Goal: Task Accomplishment & Management: Manage account settings

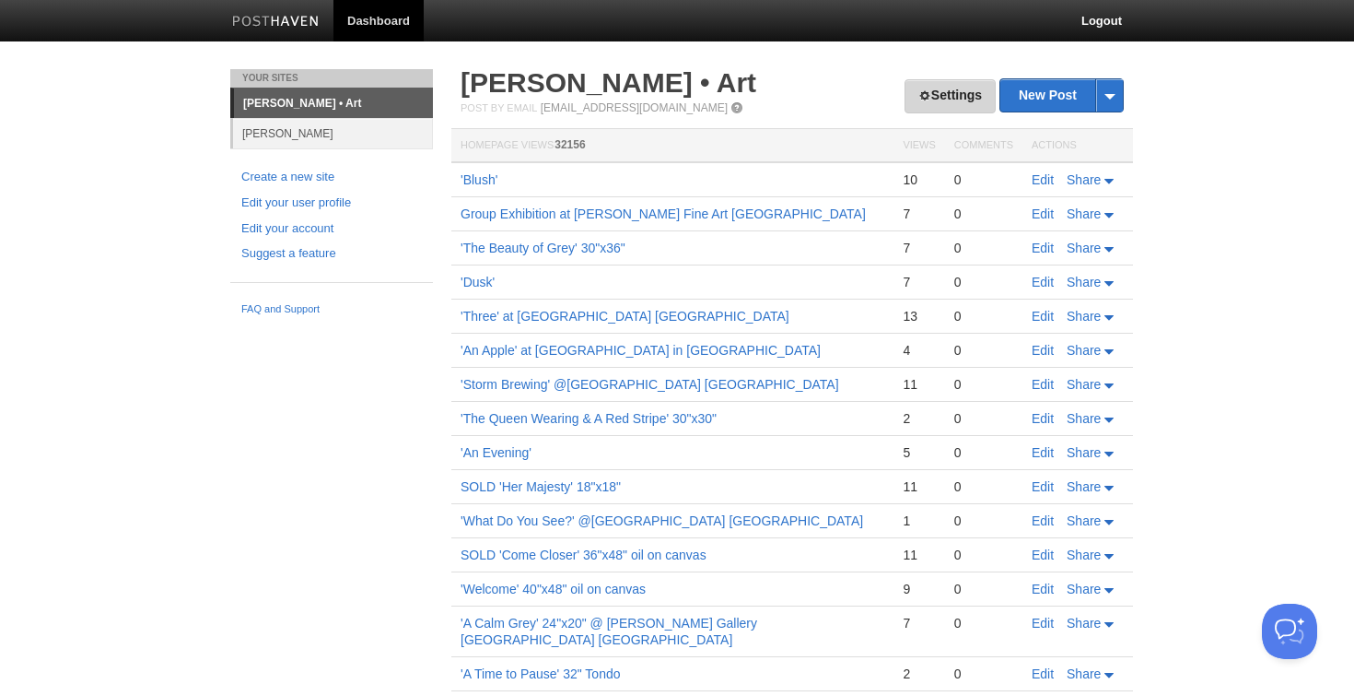
click at [958, 94] on link "Settings" at bounding box center [950, 96] width 91 height 34
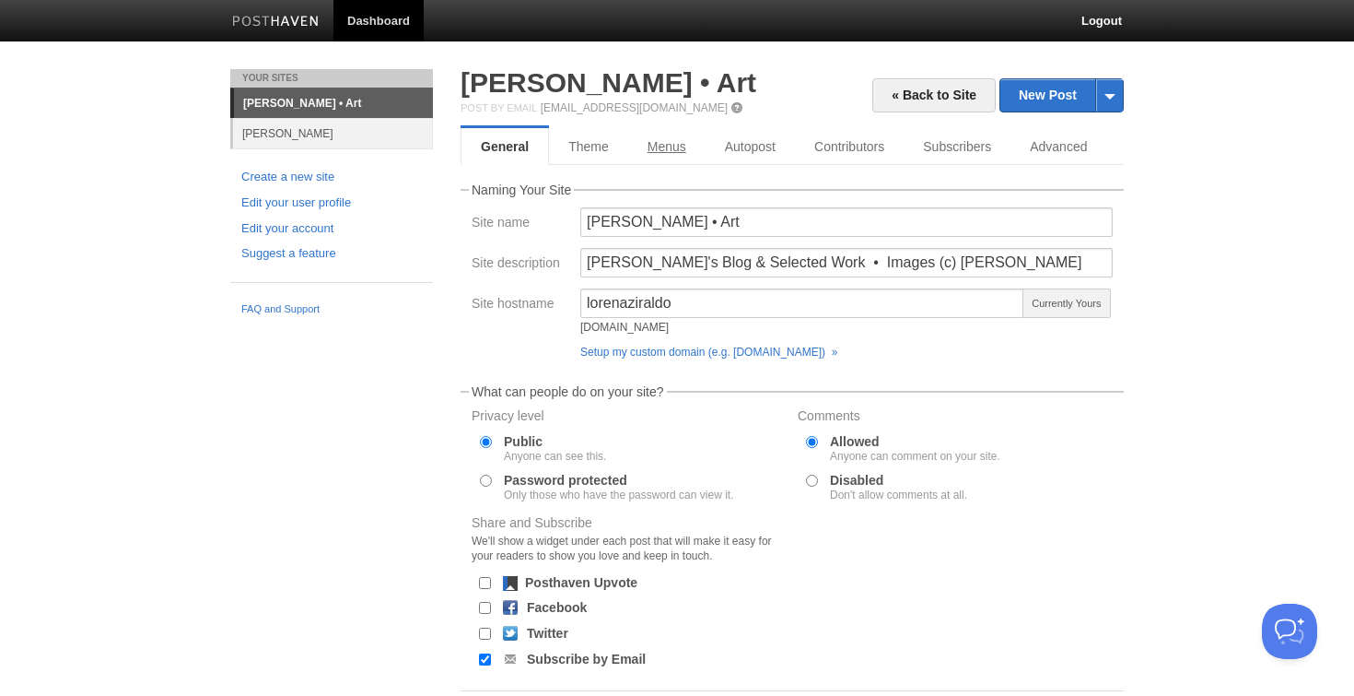
click at [663, 149] on link "Menus" at bounding box center [666, 146] width 77 height 37
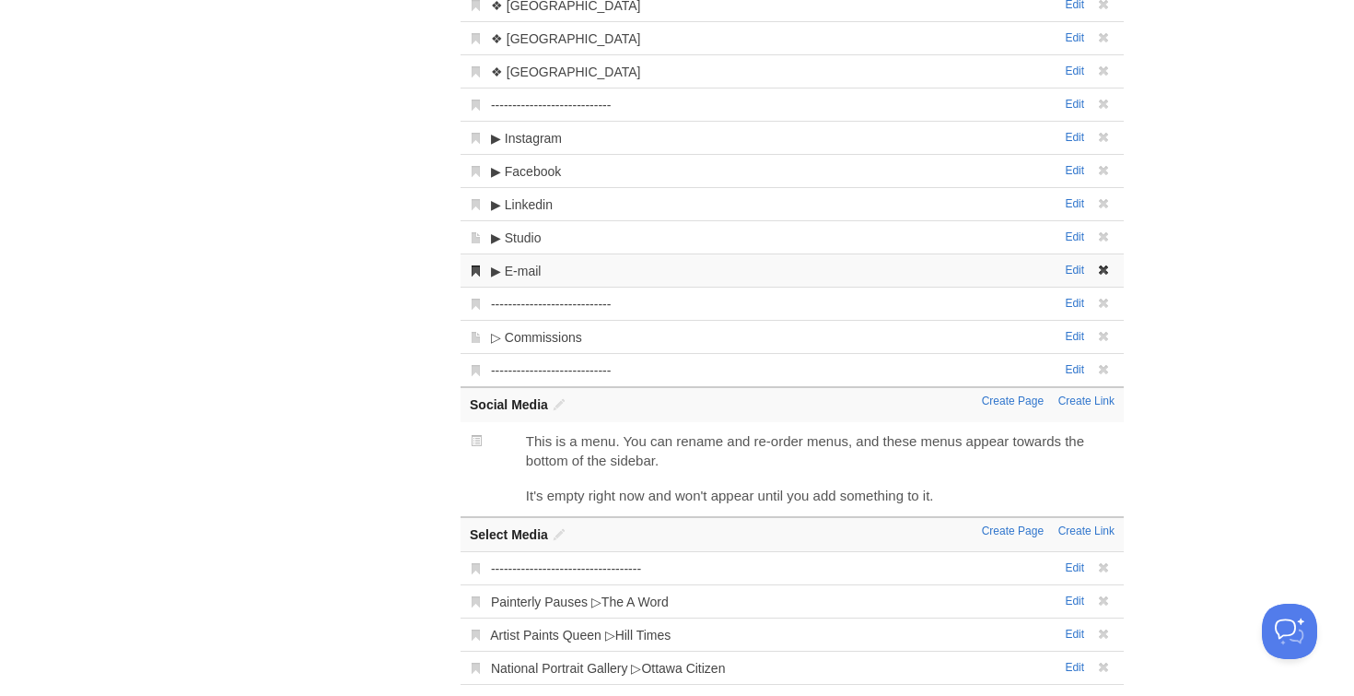
scroll to position [701, 0]
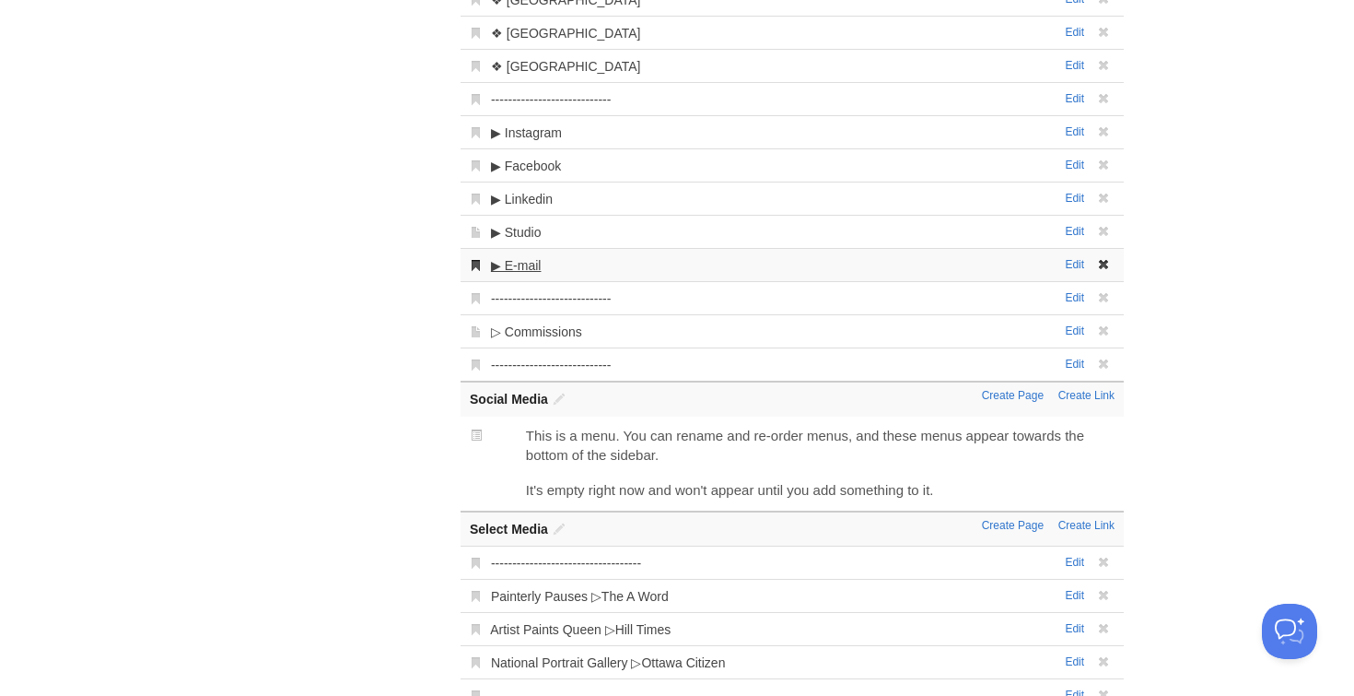
click at [536, 263] on link "▶︎ E-mail" at bounding box center [516, 265] width 51 height 15
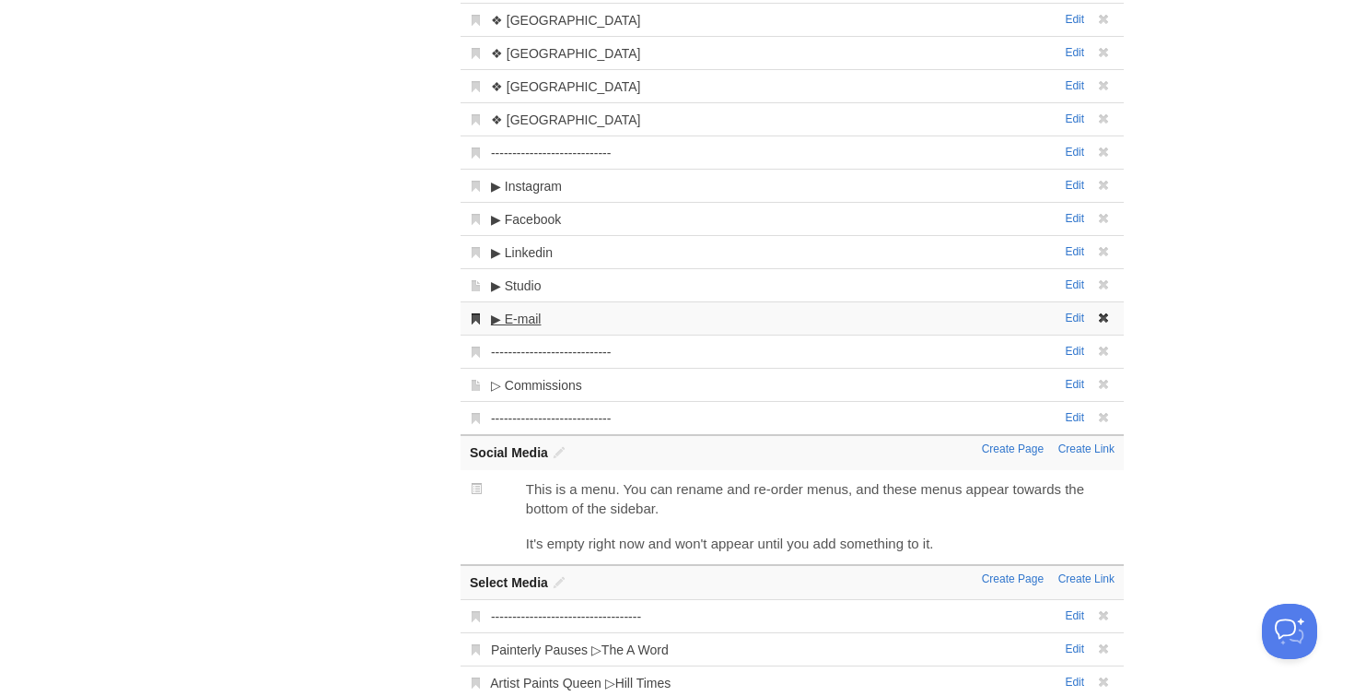
scroll to position [649, 0]
click at [1073, 316] on link "Edit" at bounding box center [1074, 316] width 19 height 13
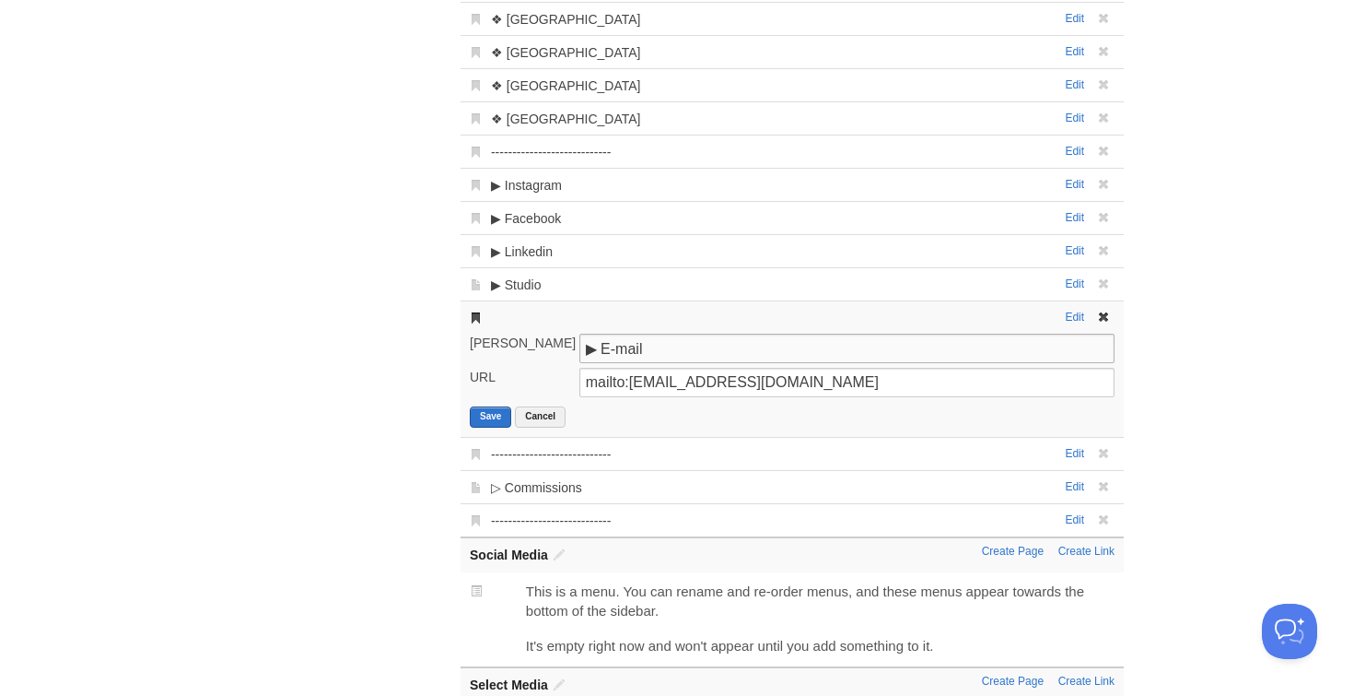
drag, startPoint x: 603, startPoint y: 347, endPoint x: 551, endPoint y: 345, distance: 51.6
click at [551, 345] on div "[PERSON_NAME] ▶︎ E-mail" at bounding box center [792, 351] width 656 height 34
click at [404, 361] on div "Your Sites [PERSON_NAME] • Art [PERSON_NAME] Create a new site Edit your user p…" at bounding box center [677, 179] width 921 height 1516
click at [536, 422] on button "Cancel" at bounding box center [540, 416] width 51 height 21
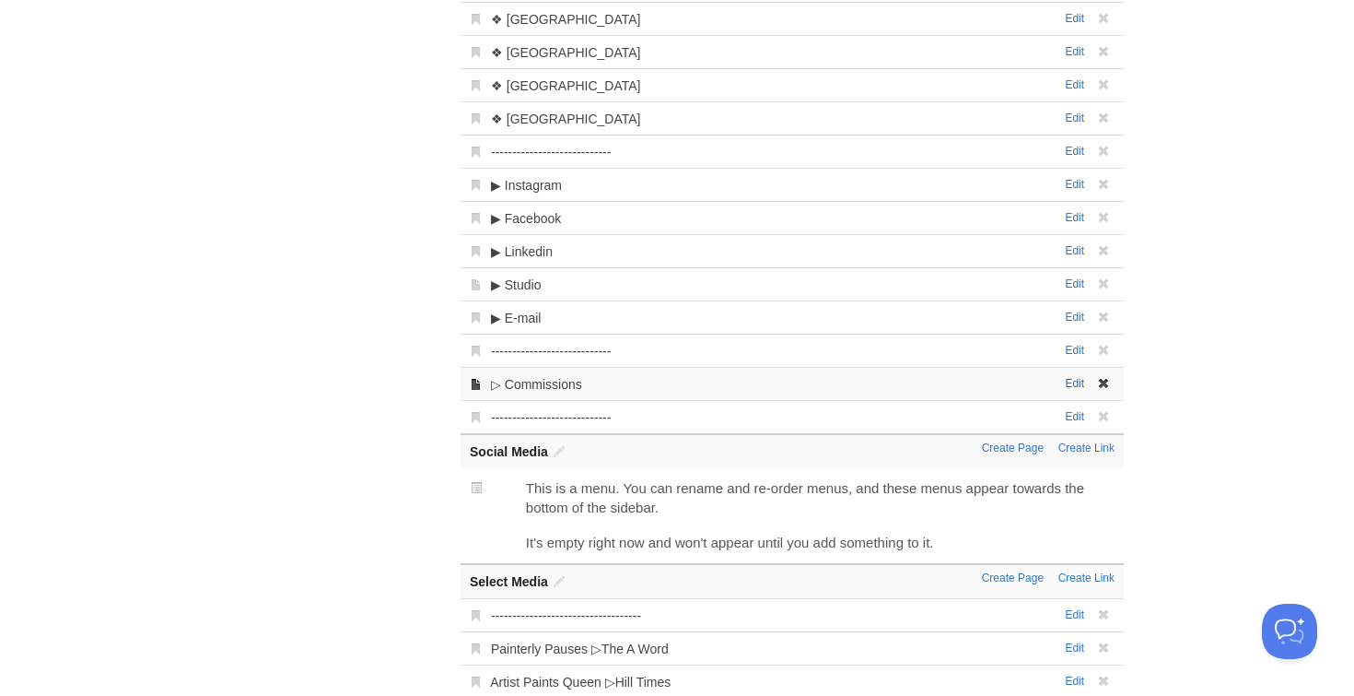
click at [1075, 386] on link "Edit" at bounding box center [1074, 383] width 19 height 13
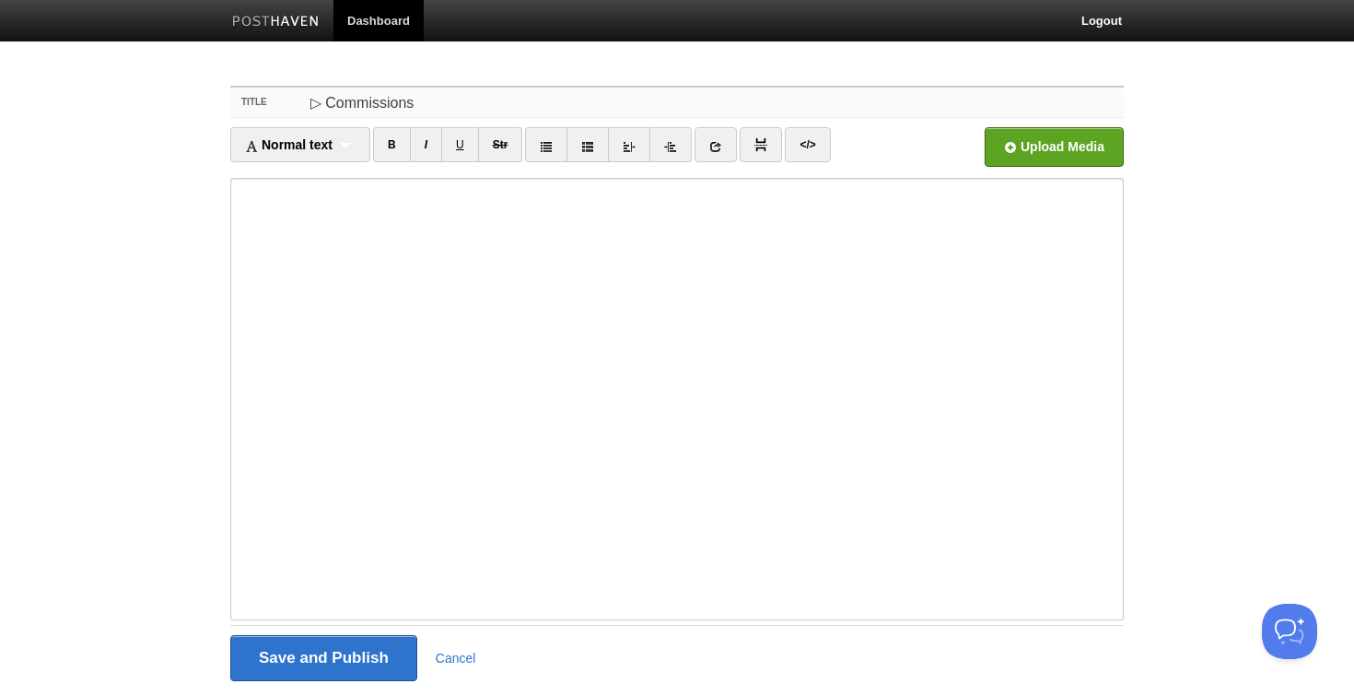
drag, startPoint x: 329, startPoint y: 99, endPoint x: 270, endPoint y: 99, distance: 59.0
click at [270, 99] on div "Title ▷ Commissions" at bounding box center [677, 103] width 894 height 30
paste input "︎"
type input "▶︎ Commissions"
click at [335, 669] on input "Save and Publish" at bounding box center [323, 658] width 187 height 46
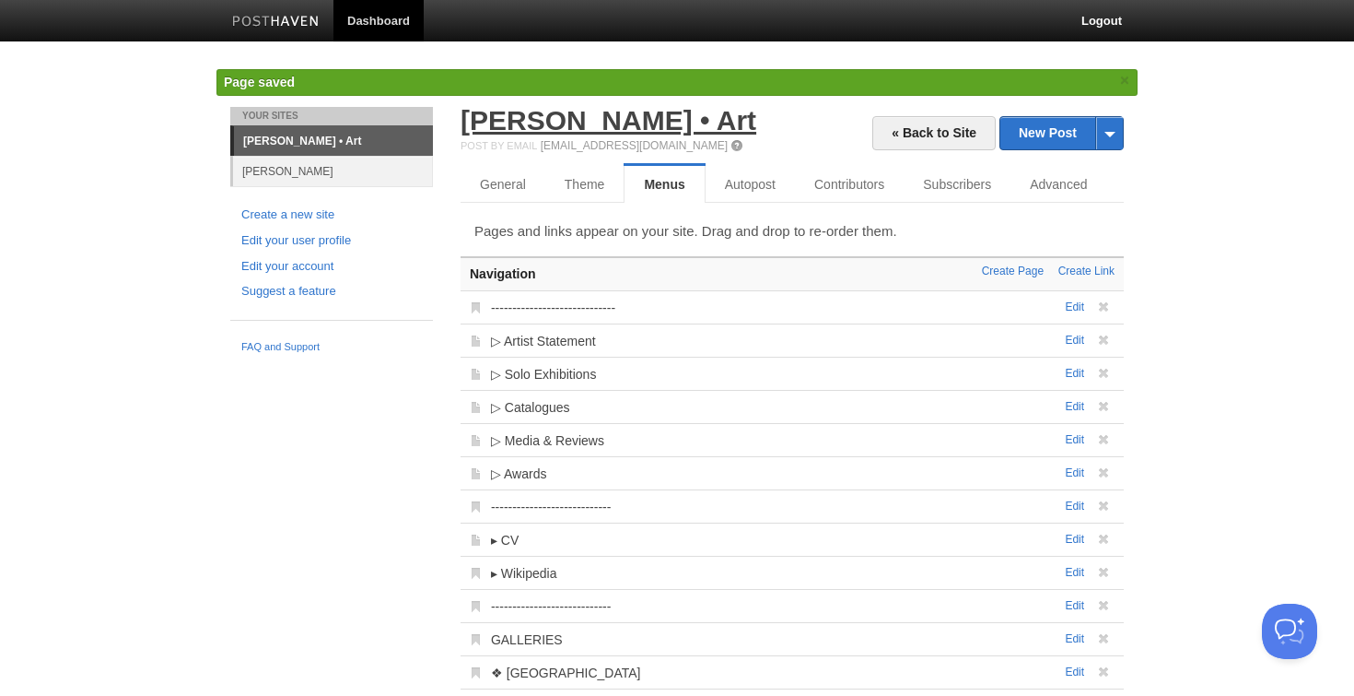
click at [584, 135] on link "[PERSON_NAME] • Art" at bounding box center [609, 120] width 296 height 30
